Goal: Find specific page/section: Find specific page/section

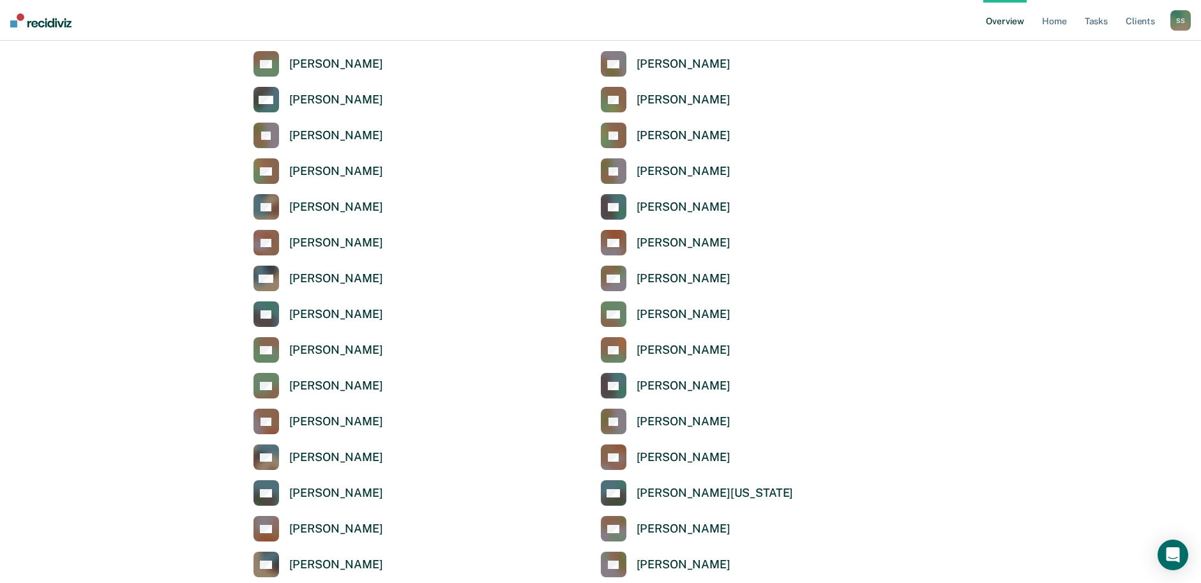
scroll to position [1723, 0]
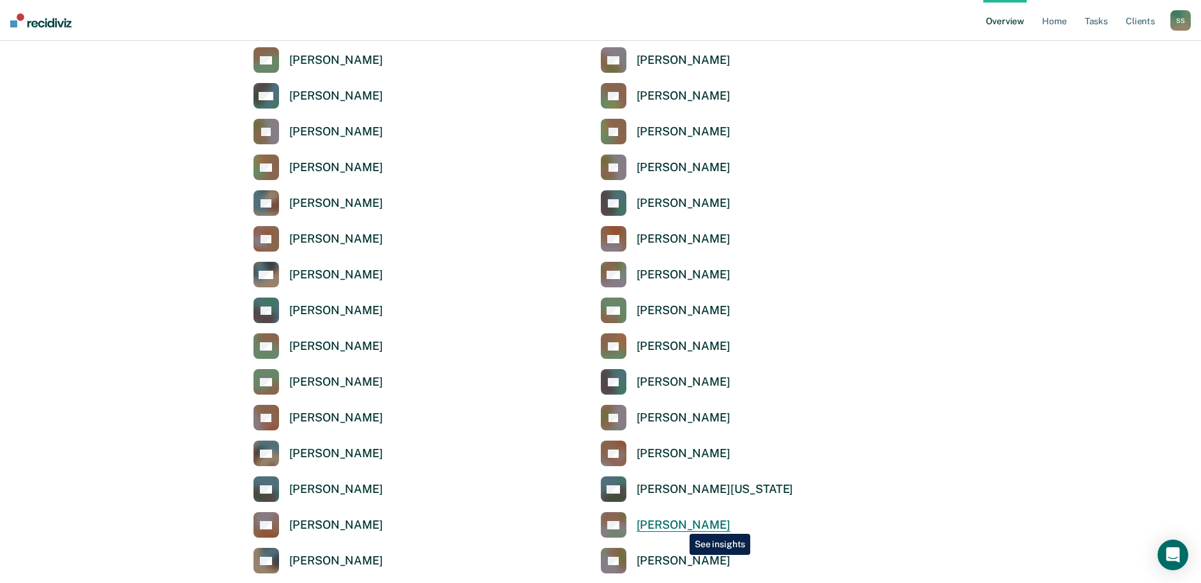
click at [680, 524] on div "[PERSON_NAME]" at bounding box center [683, 525] width 94 height 15
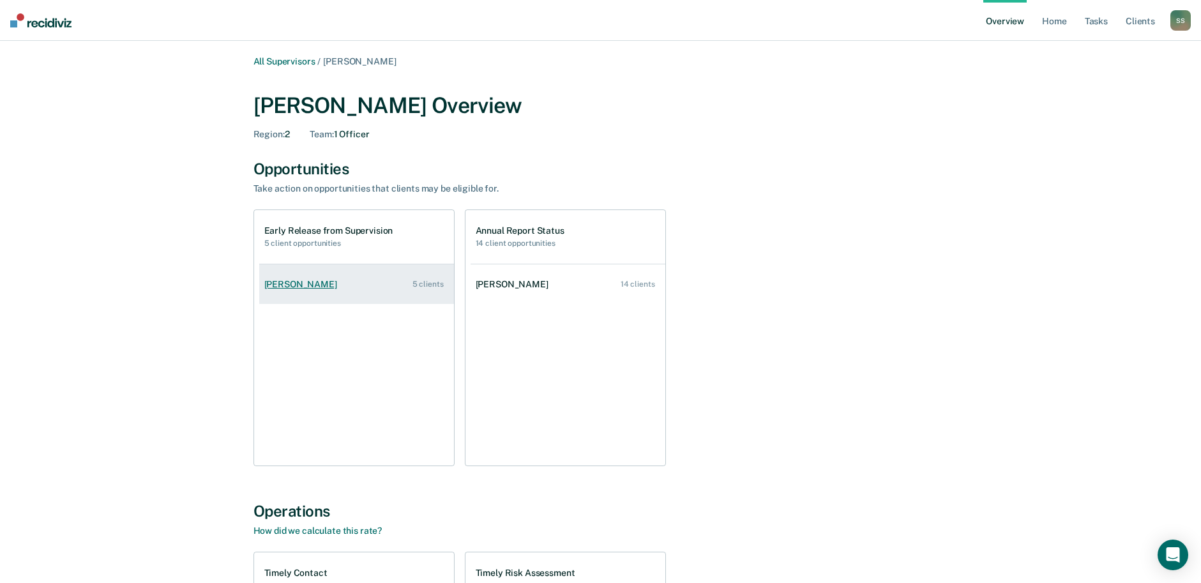
click at [282, 280] on div "[PERSON_NAME]" at bounding box center [303, 284] width 78 height 11
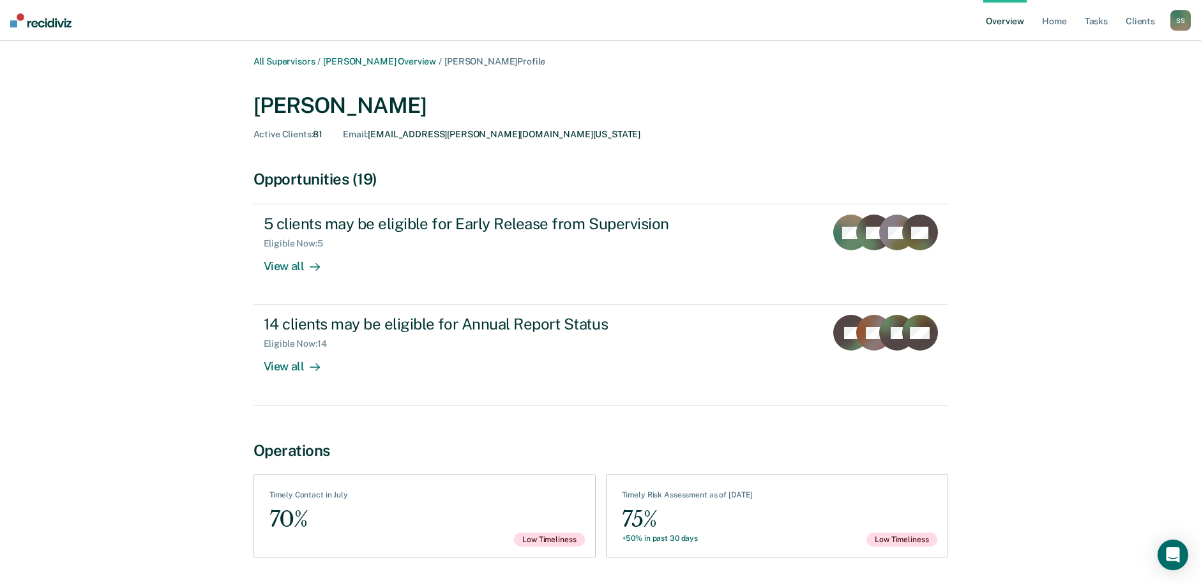
click at [1015, 22] on link "Overview" at bounding box center [1004, 20] width 43 height 41
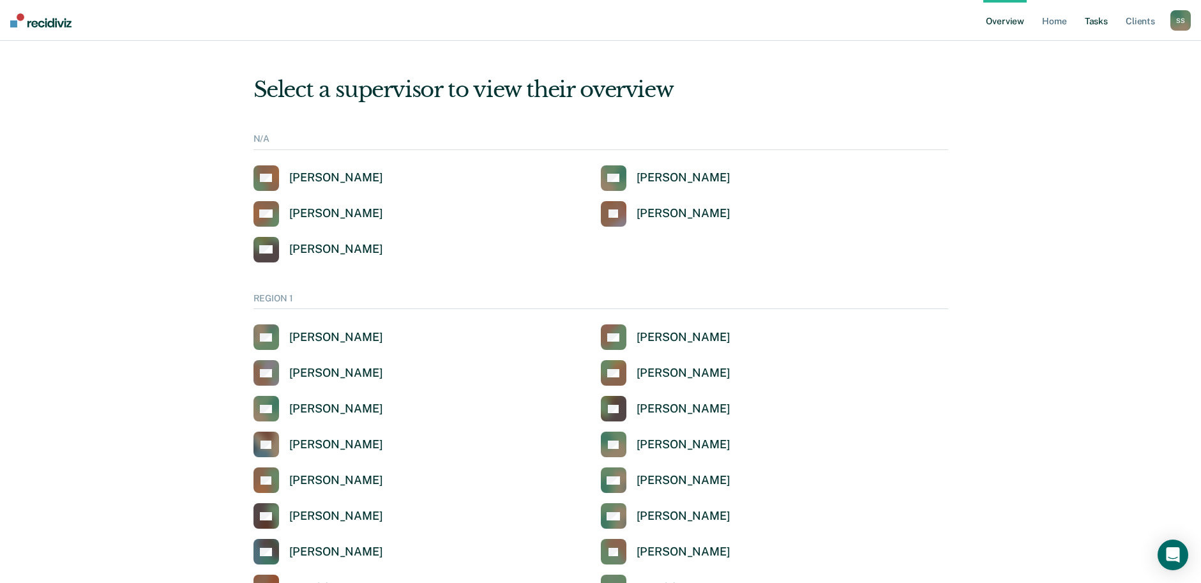
click at [1100, 21] on link "Tasks" at bounding box center [1096, 20] width 28 height 41
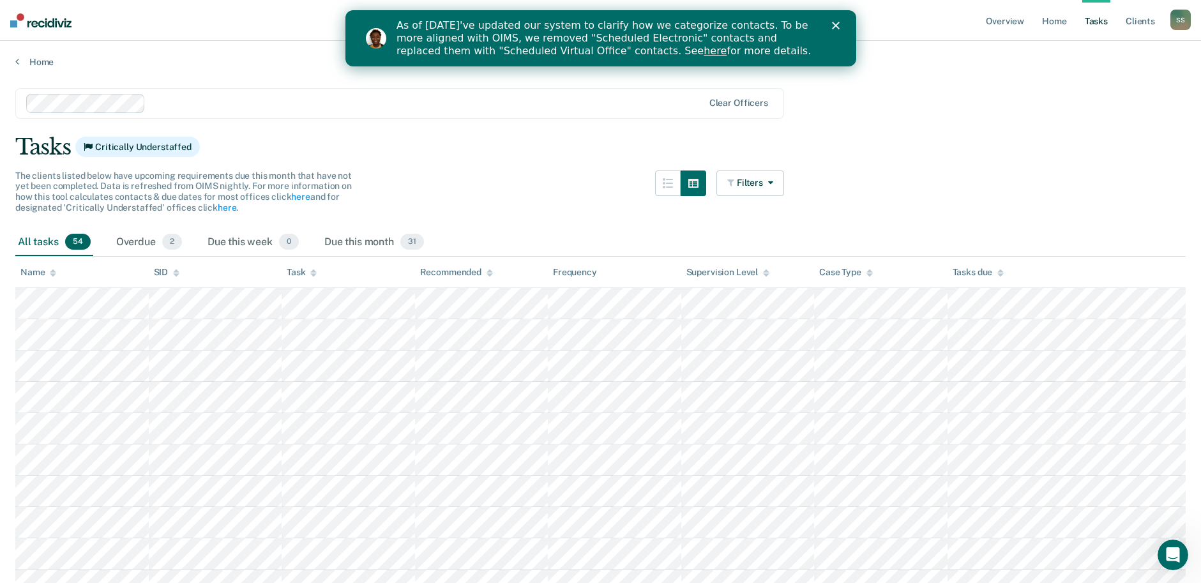
click at [832, 22] on icon "Close" at bounding box center [835, 26] width 8 height 8
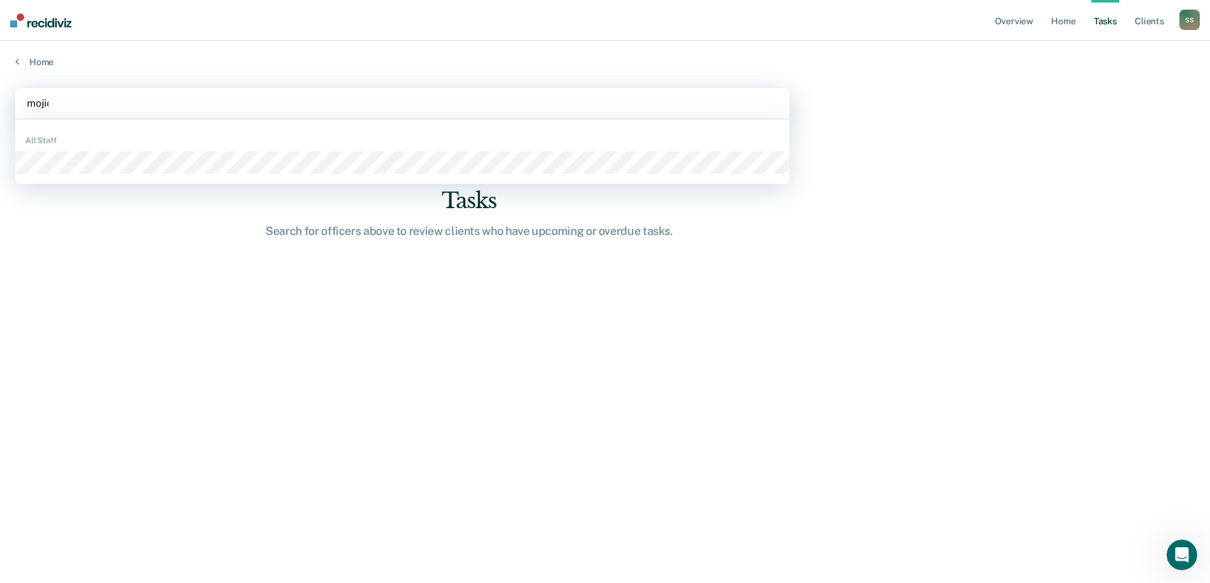
type input "[PERSON_NAME]"
